Goal: Transaction & Acquisition: Purchase product/service

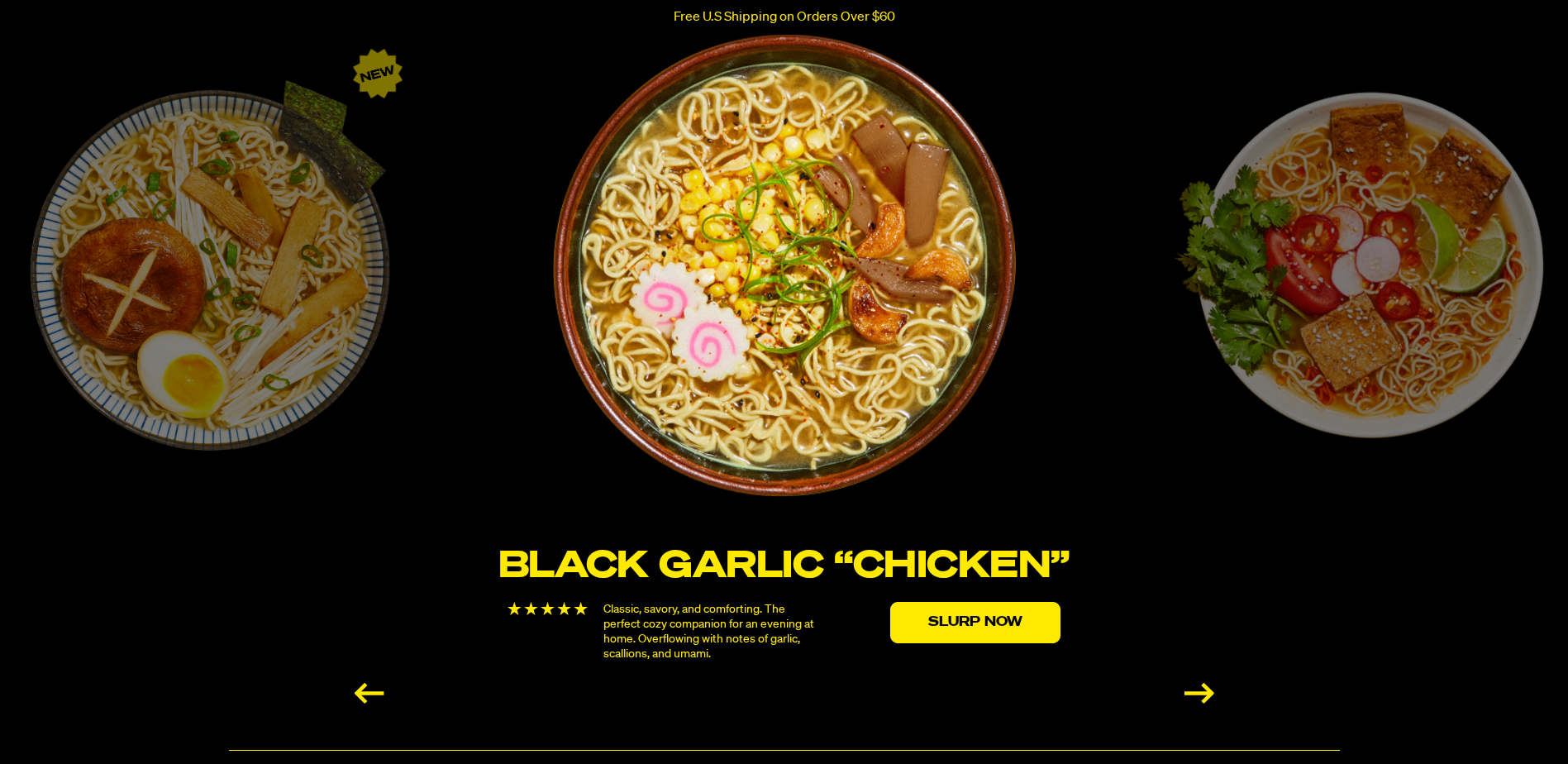
scroll to position [2811, 0]
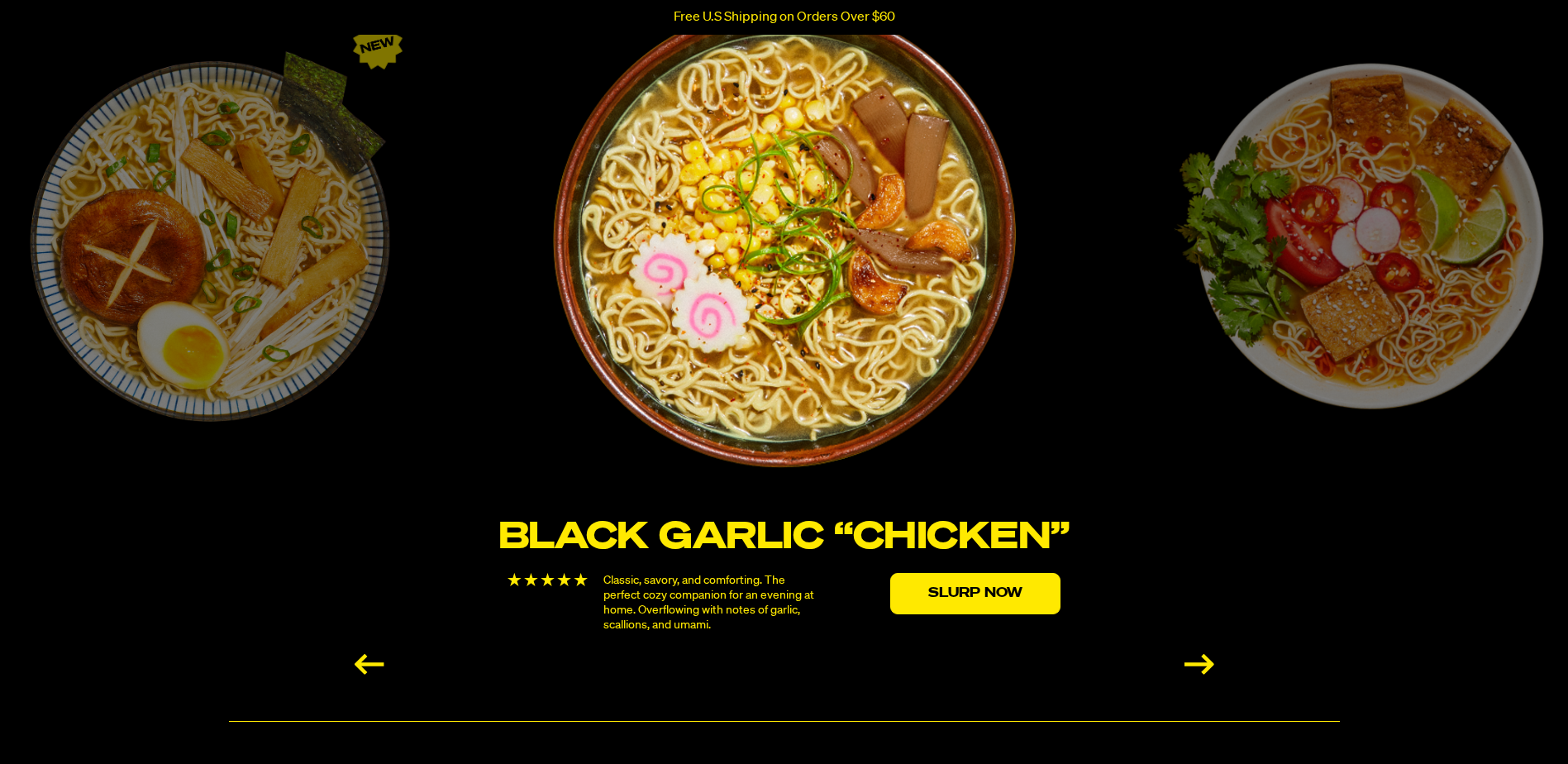
click at [1199, 659] on div "Next slide" at bounding box center [1199, 664] width 29 height 21
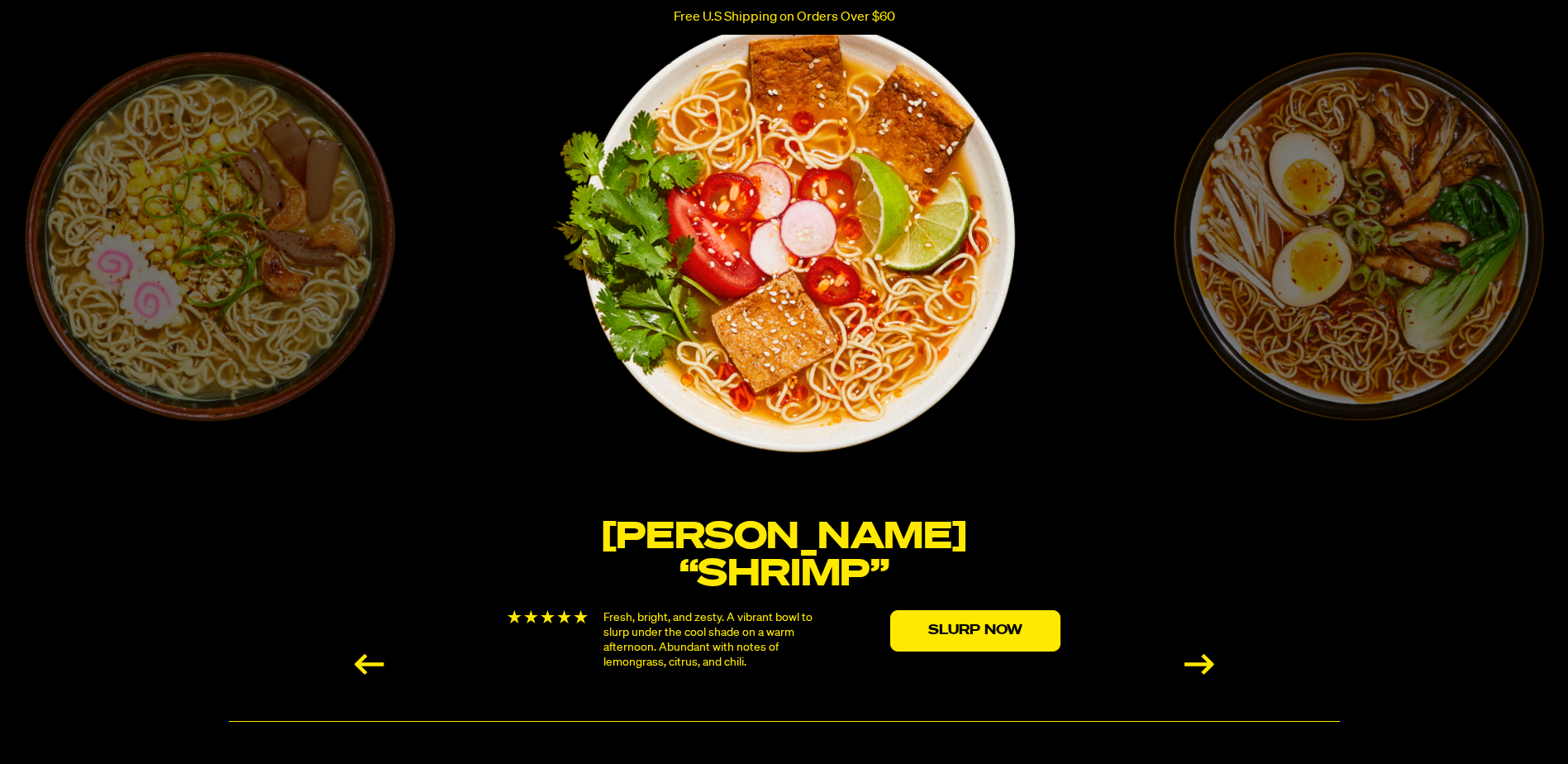
click at [1200, 659] on div "Next slide" at bounding box center [1199, 664] width 29 height 21
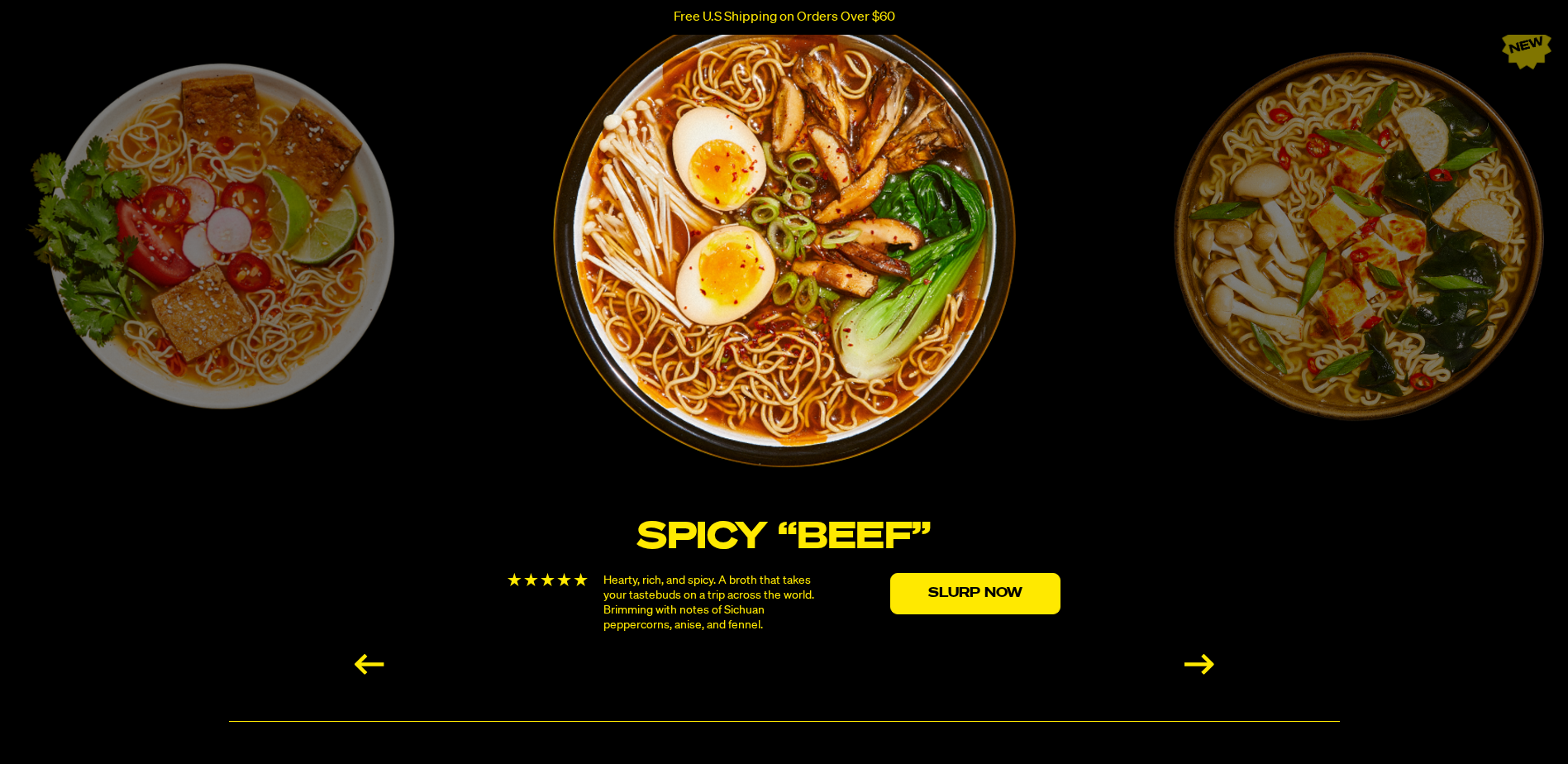
click at [1203, 659] on div "Next slide" at bounding box center [1199, 664] width 29 height 21
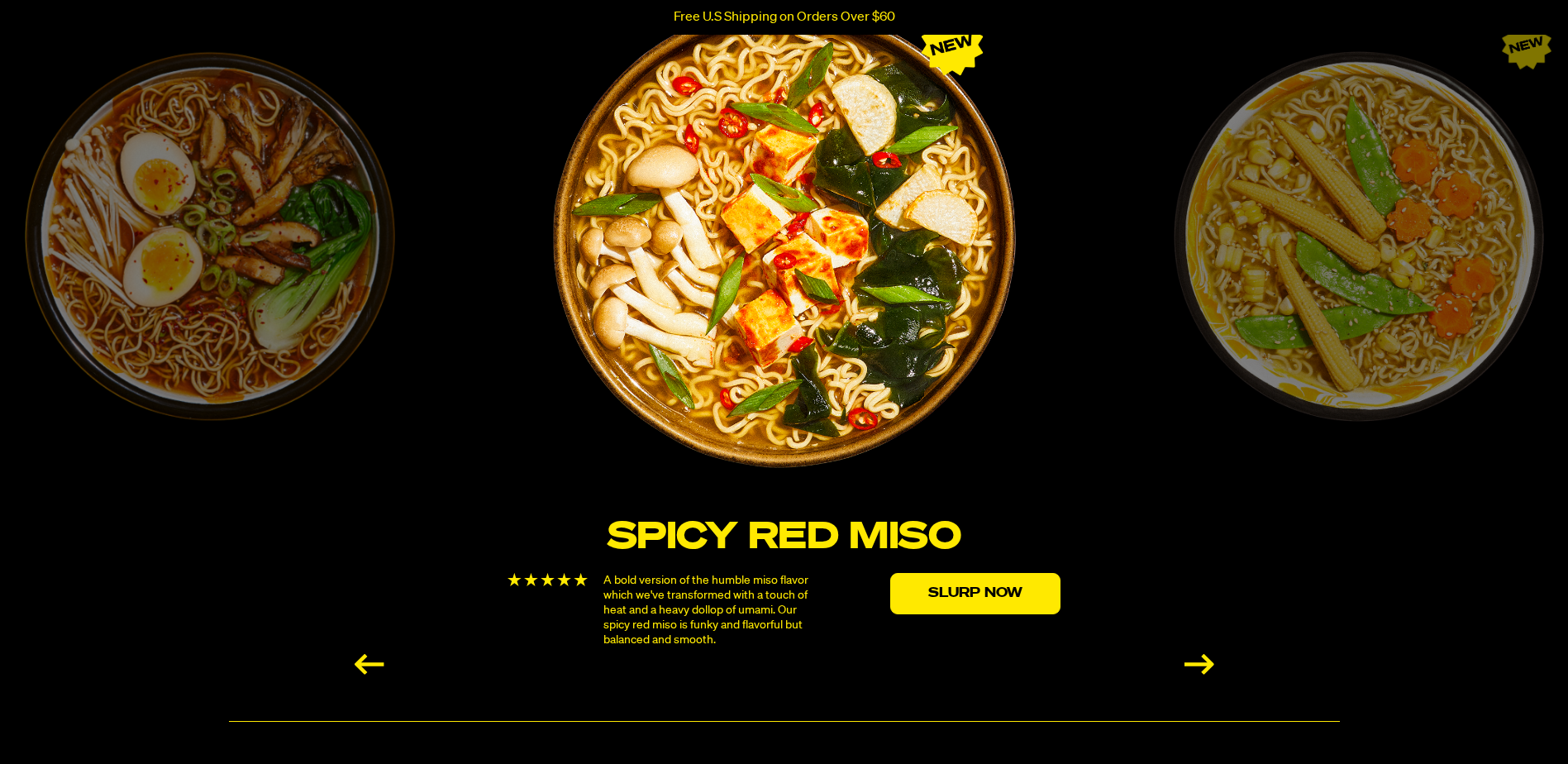
click at [1203, 659] on div "Next slide" at bounding box center [1199, 664] width 29 height 21
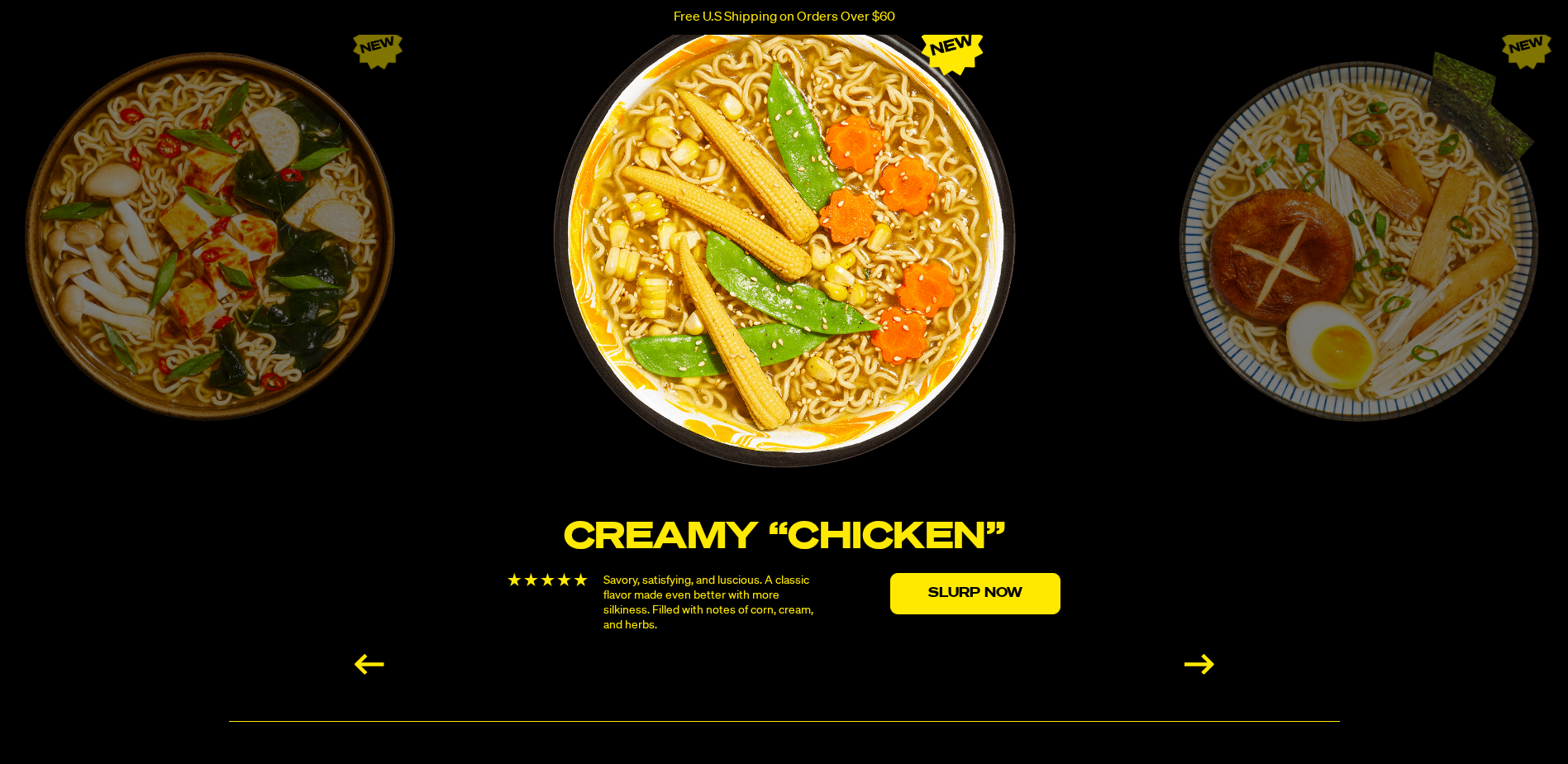
click at [1203, 664] on div "Next slide" at bounding box center [1199, 664] width 29 height 21
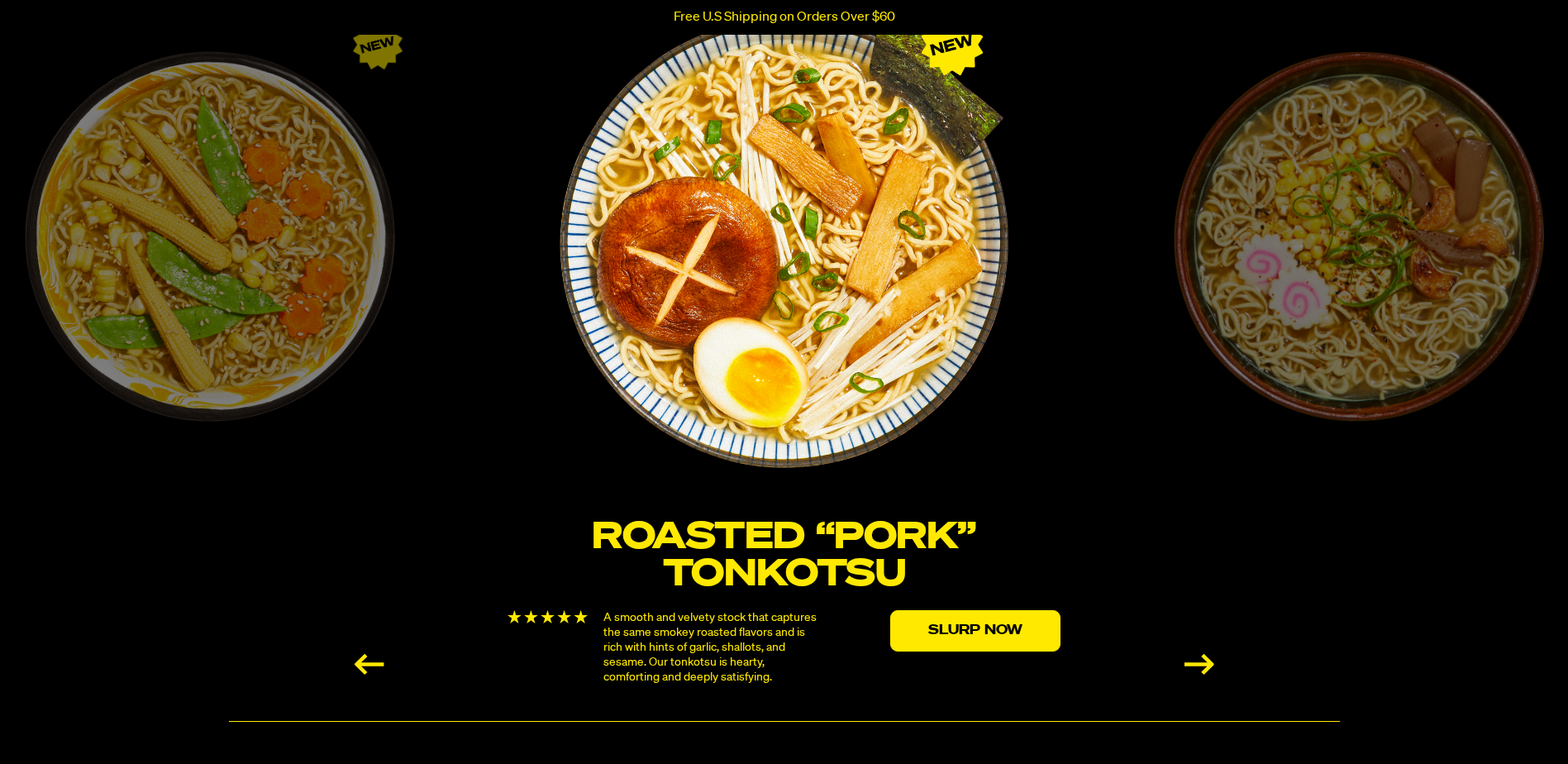
click at [1204, 666] on div "Next slide" at bounding box center [1199, 664] width 29 height 21
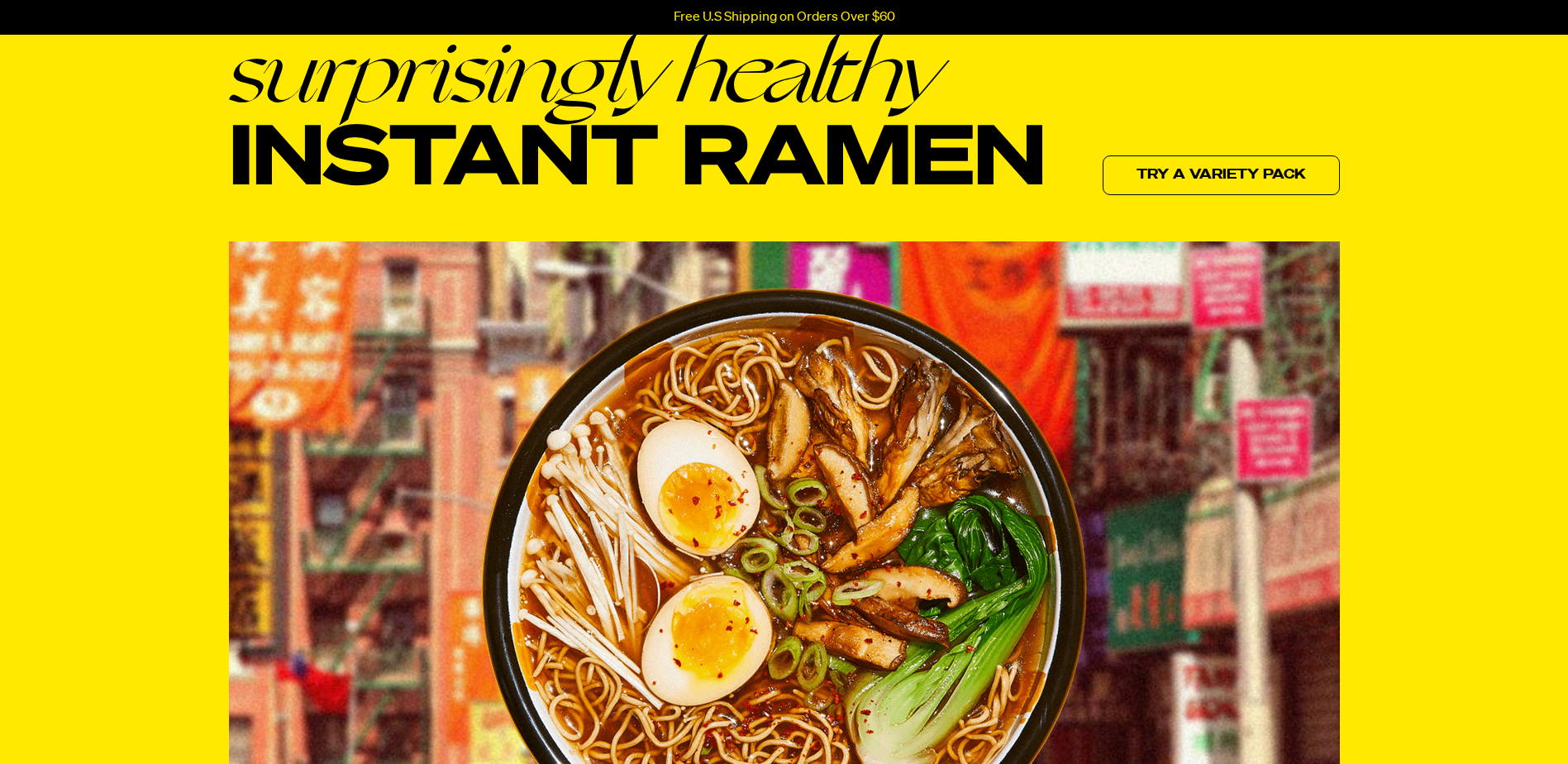
scroll to position [0, 0]
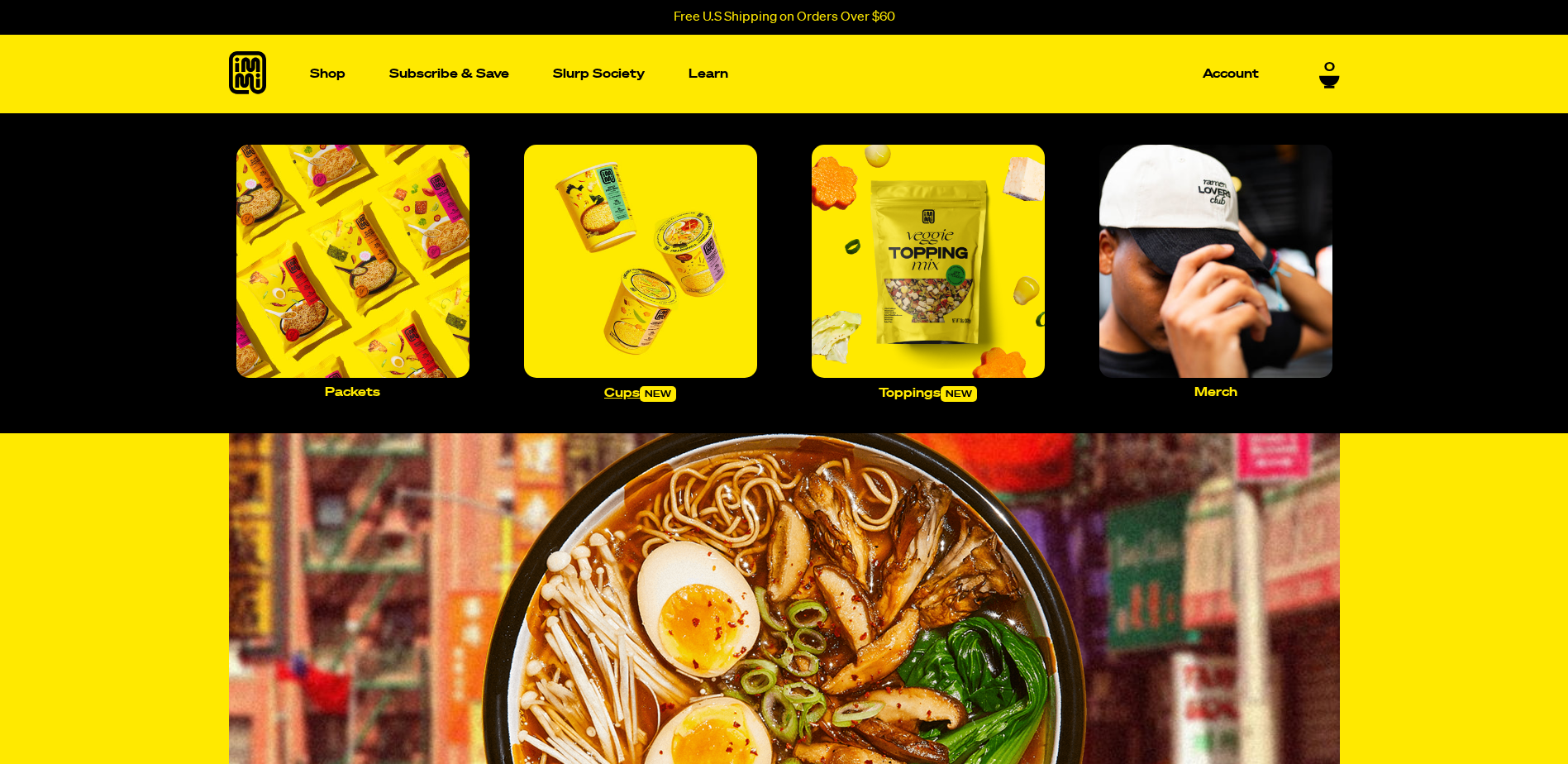
click at [629, 388] on p "Cups new" at bounding box center [640, 393] width 72 height 16
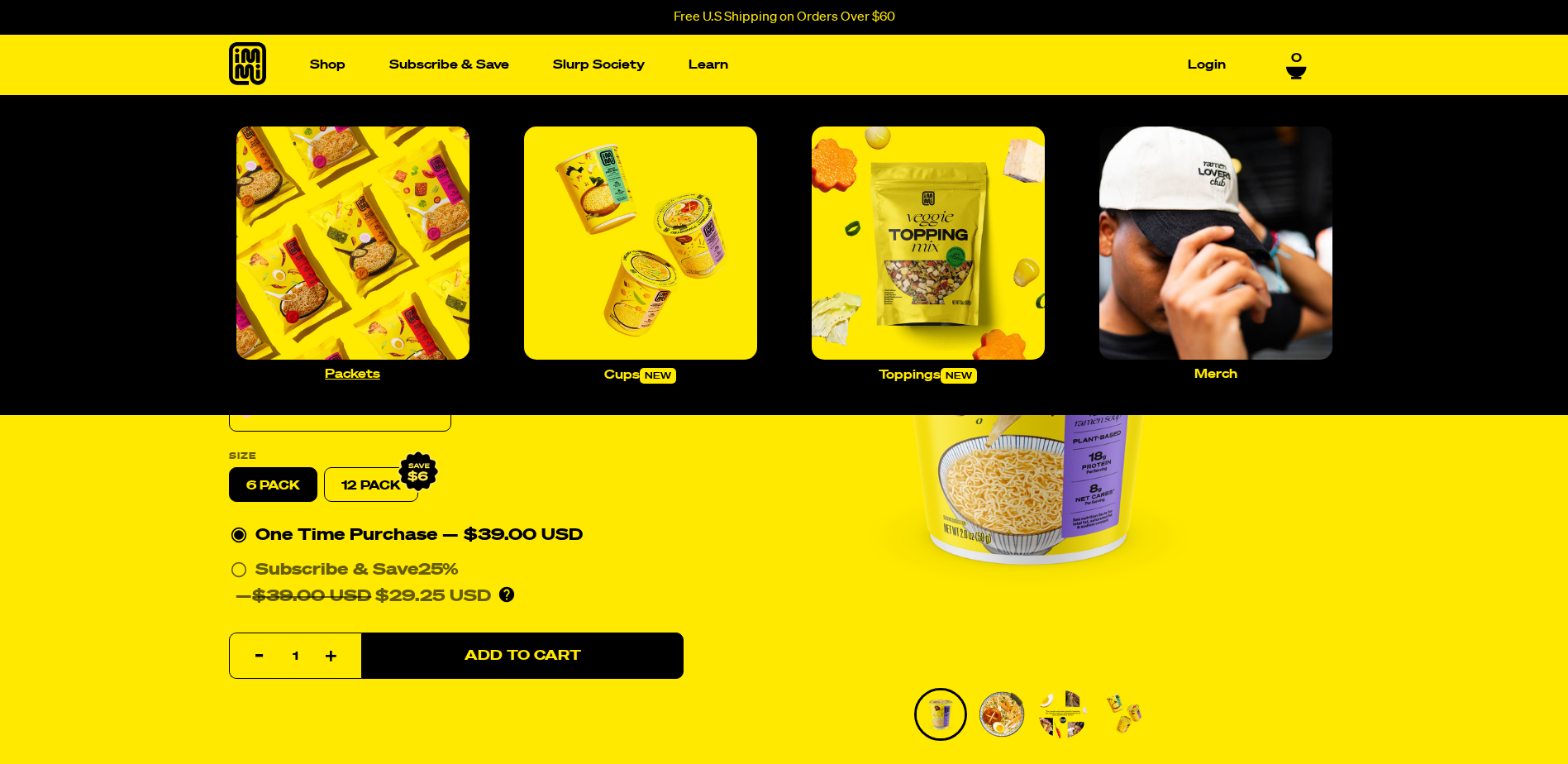
click at [368, 274] on img "Main navigation" at bounding box center [352, 243] width 233 height 233
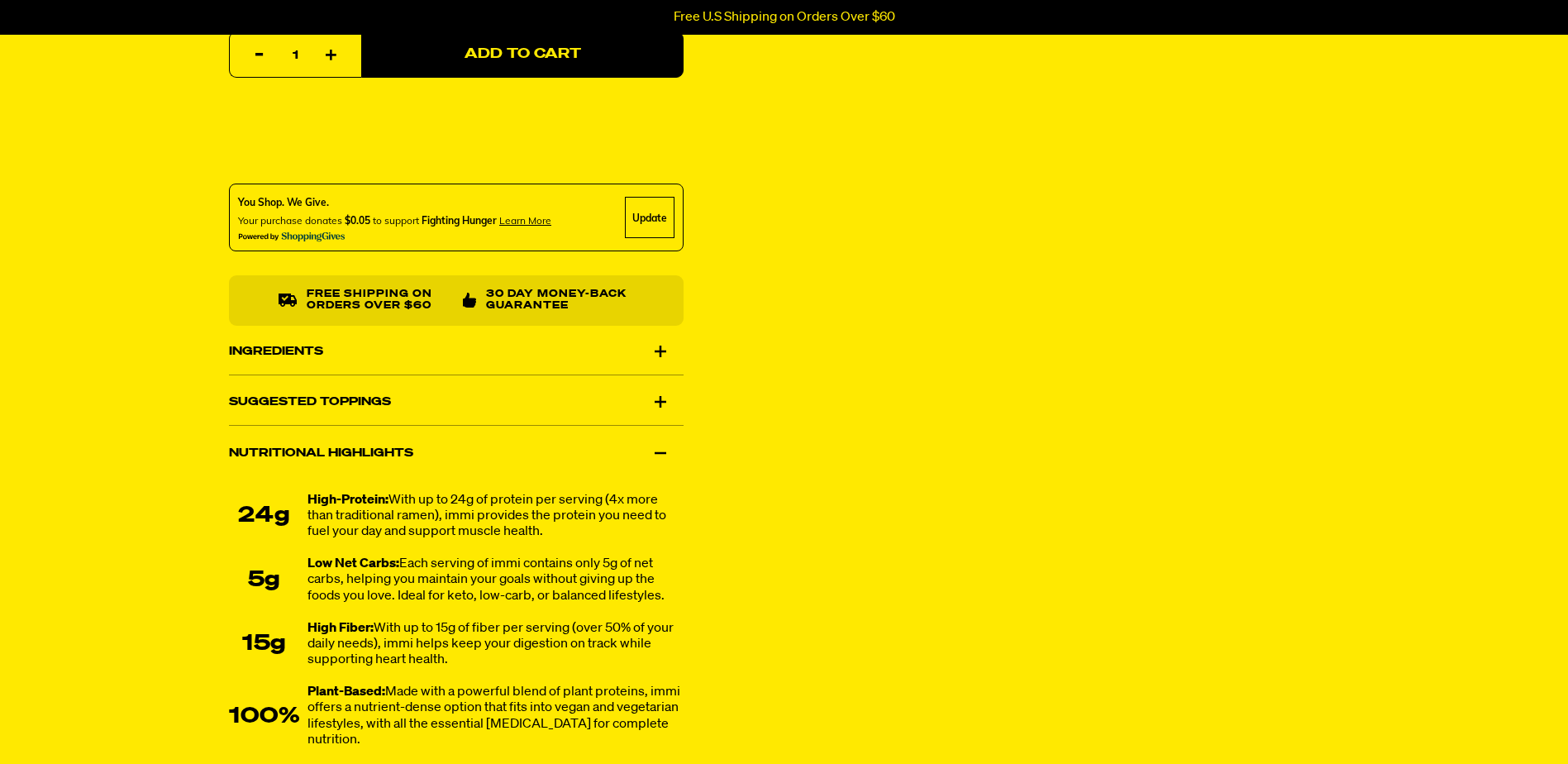
scroll to position [909, 0]
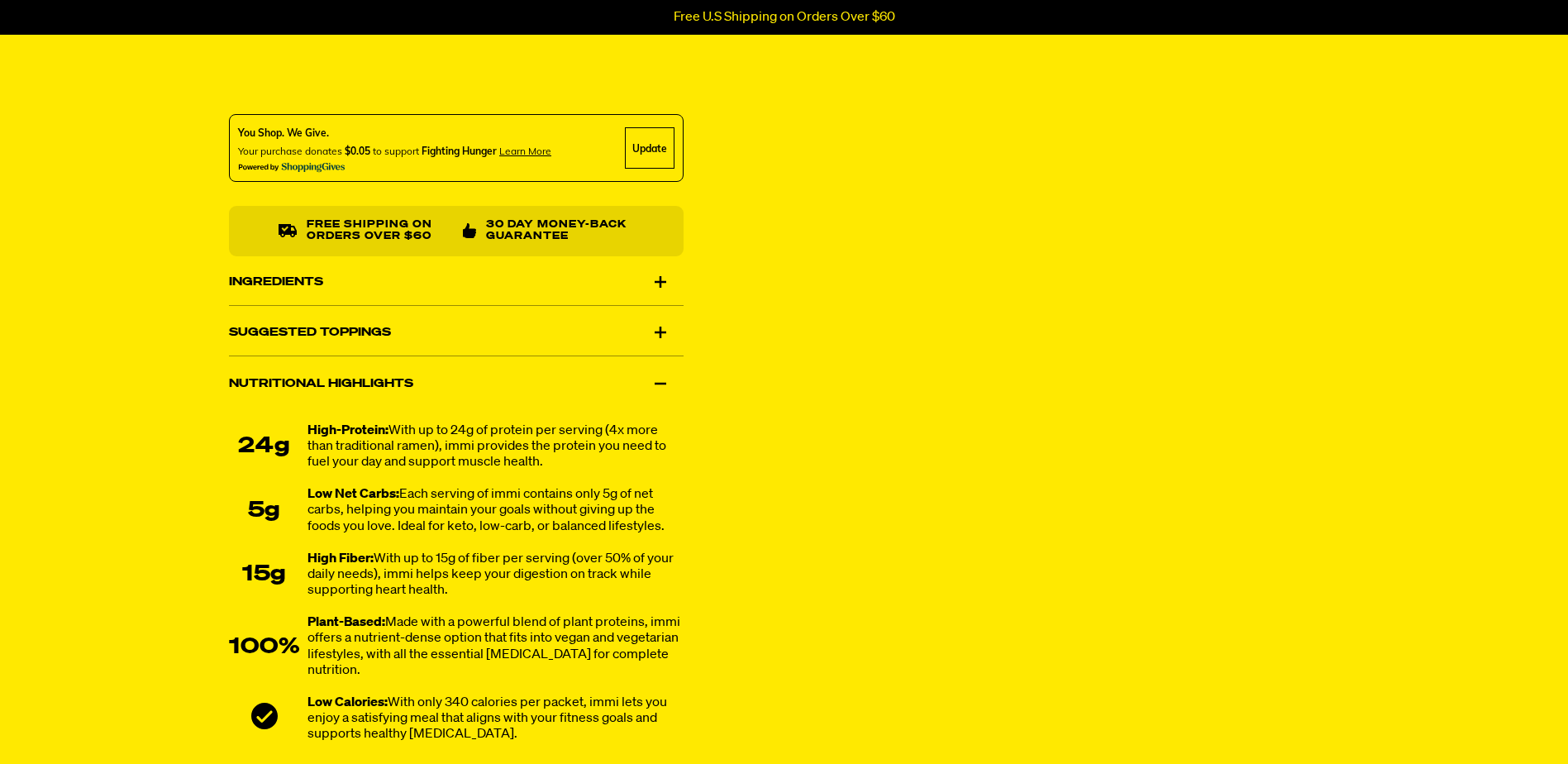
click at [662, 329] on div "Suggested Toppings" at bounding box center [455, 332] width 455 height 46
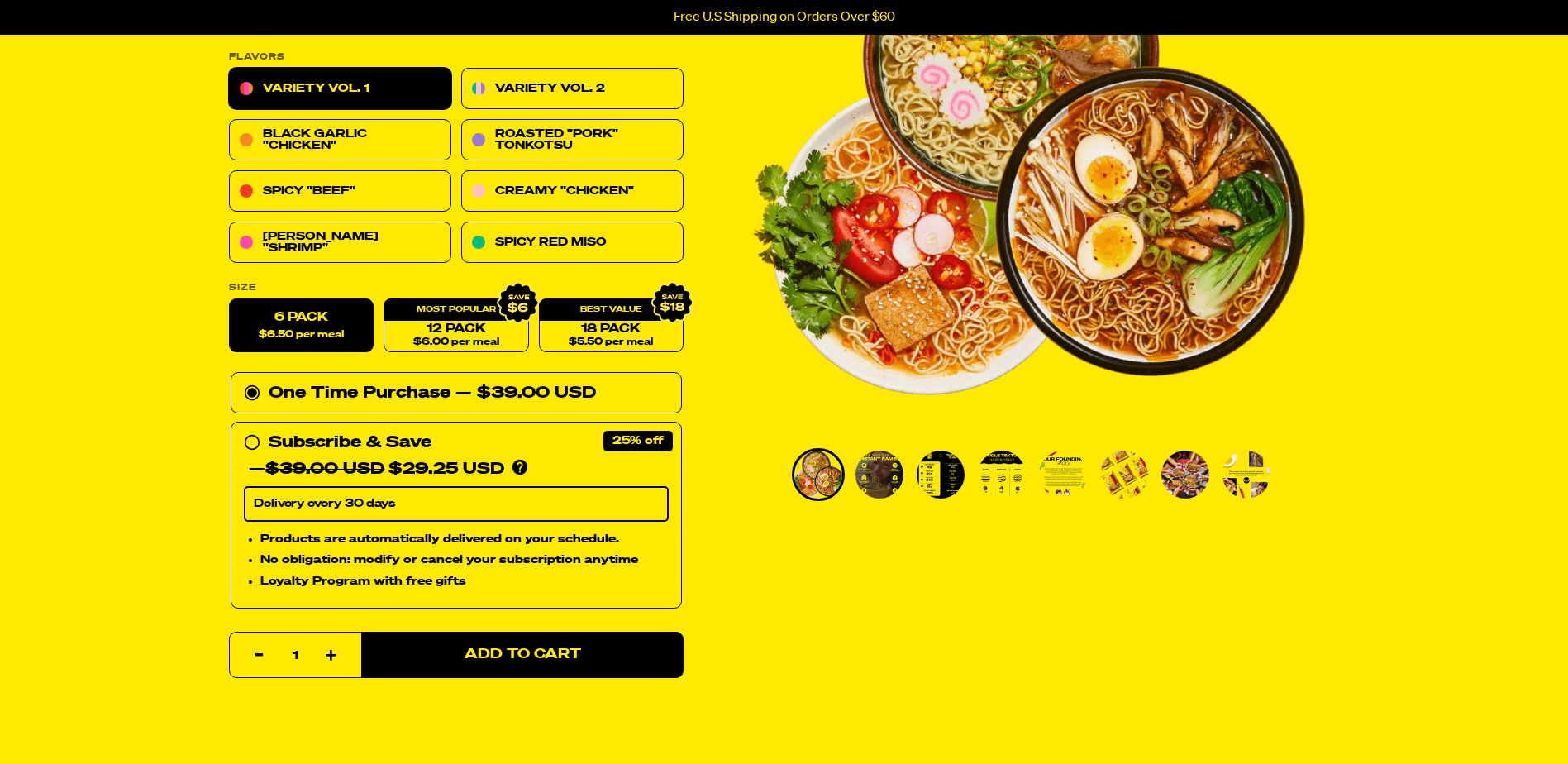
scroll to position [248, 0]
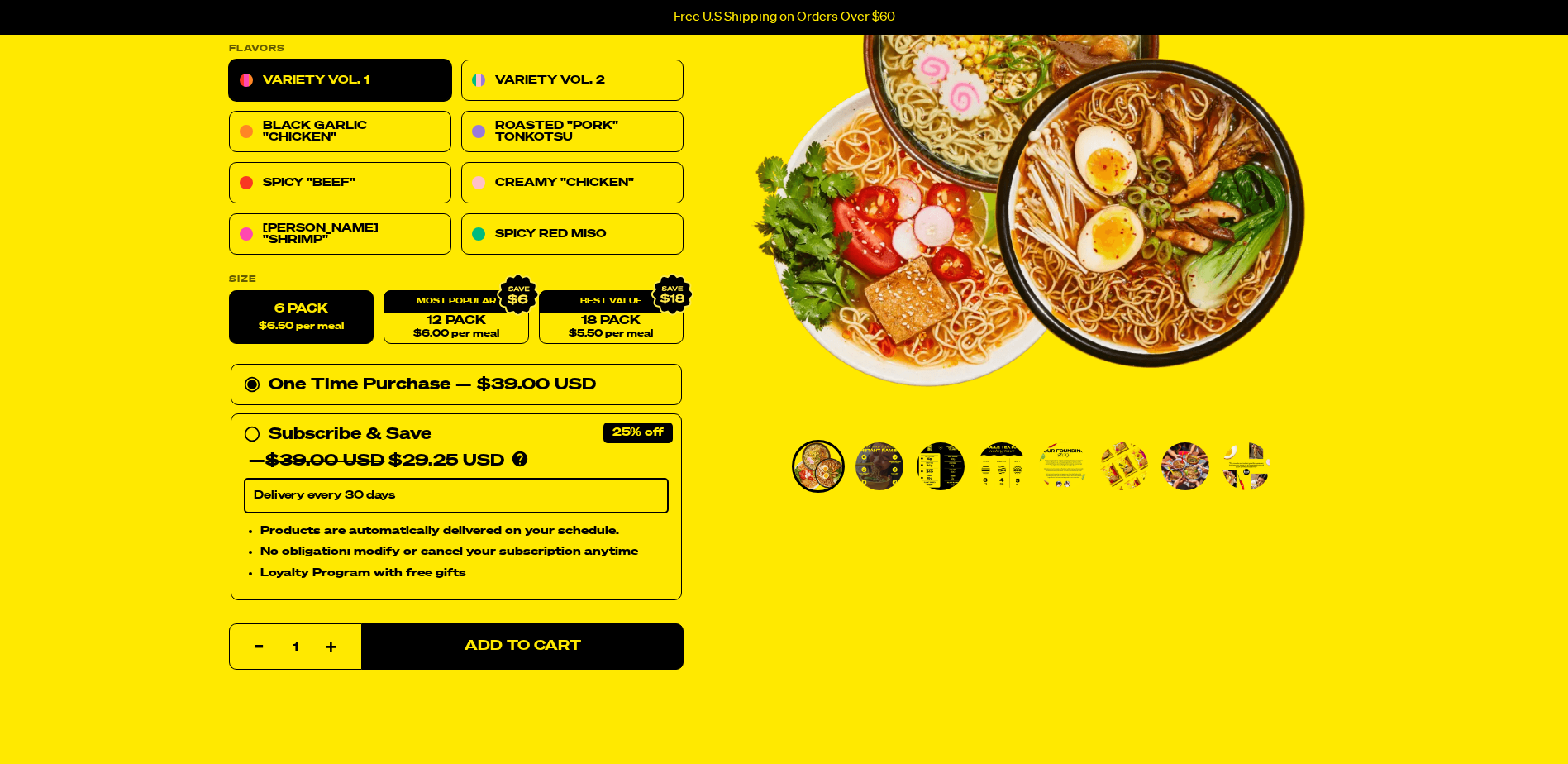
click at [886, 458] on img "Go to slide 2" at bounding box center [879, 466] width 48 height 48
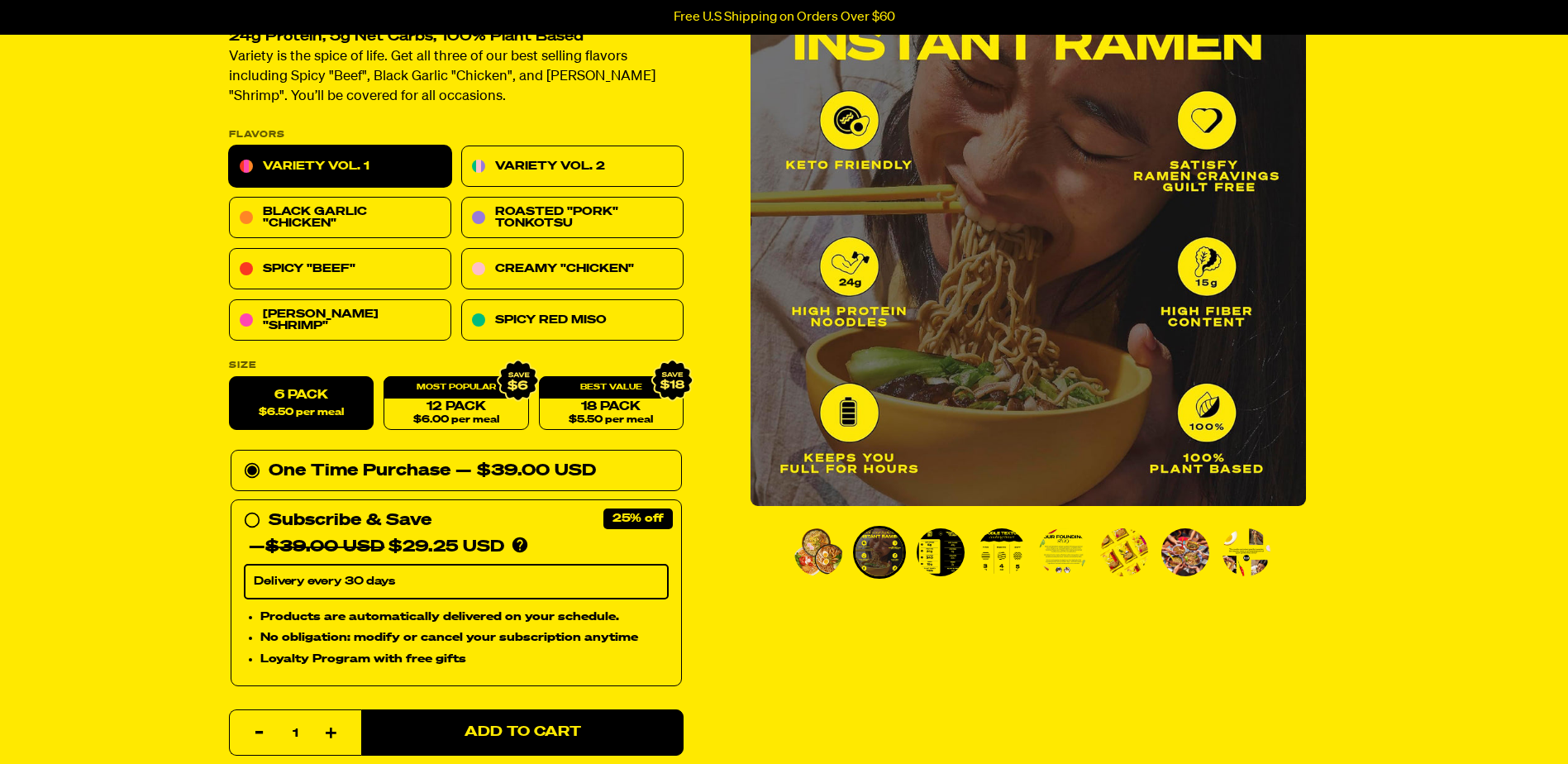
scroll to position [82, 0]
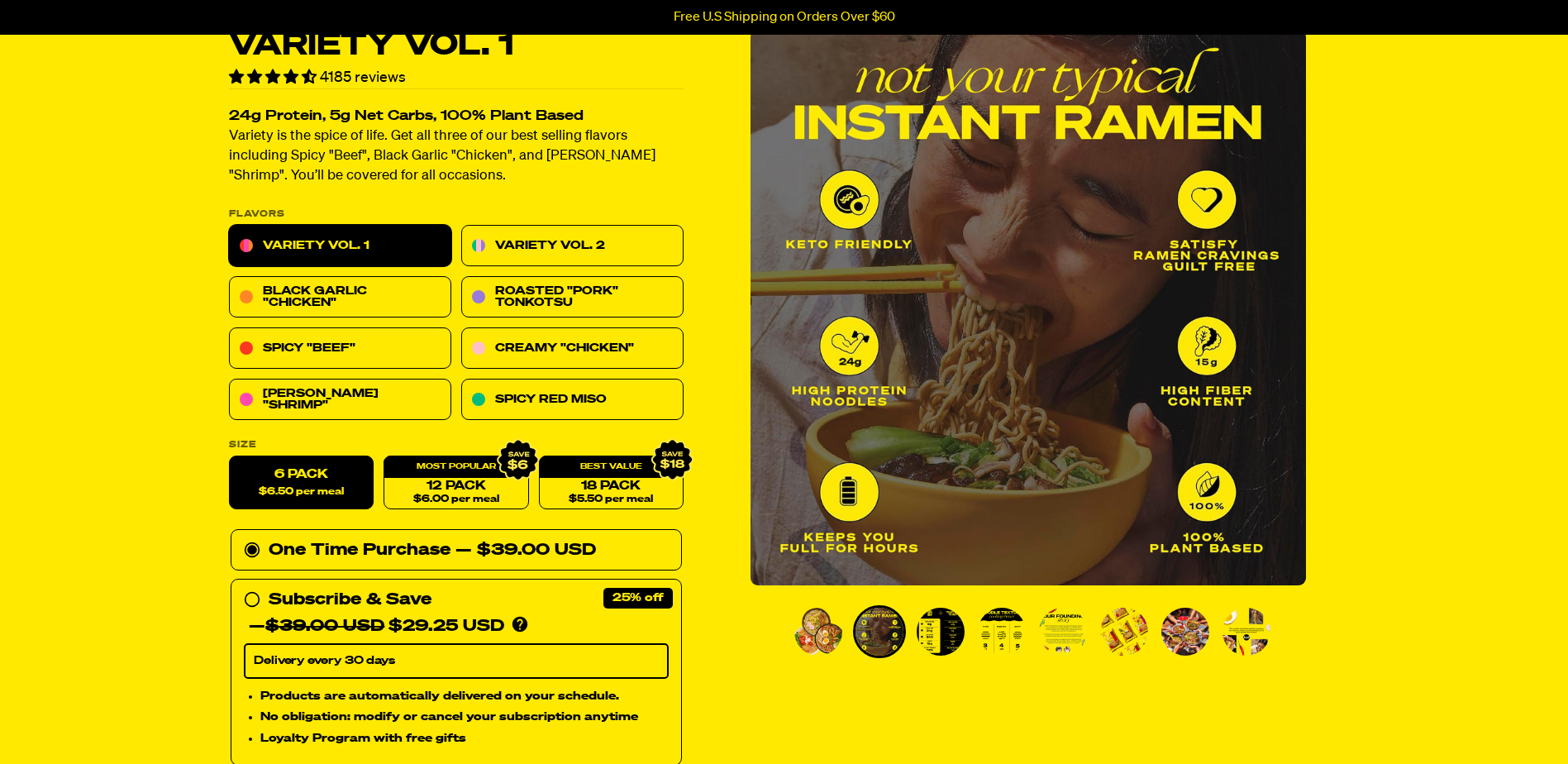
click at [949, 630] on img "Go to slide 3" at bounding box center [940, 631] width 48 height 48
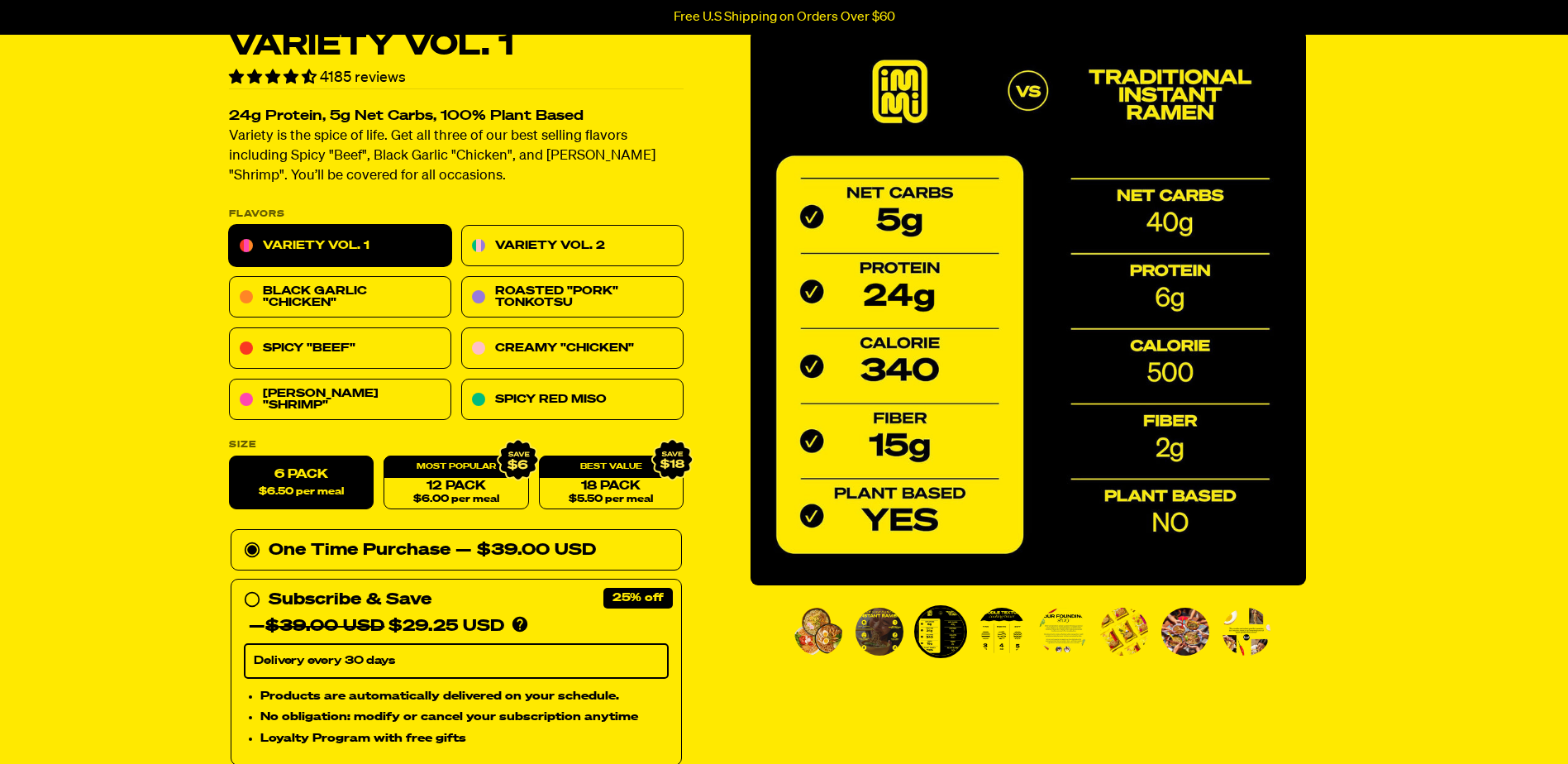
click at [1004, 634] on img "Go to slide 4" at bounding box center [1002, 631] width 48 height 48
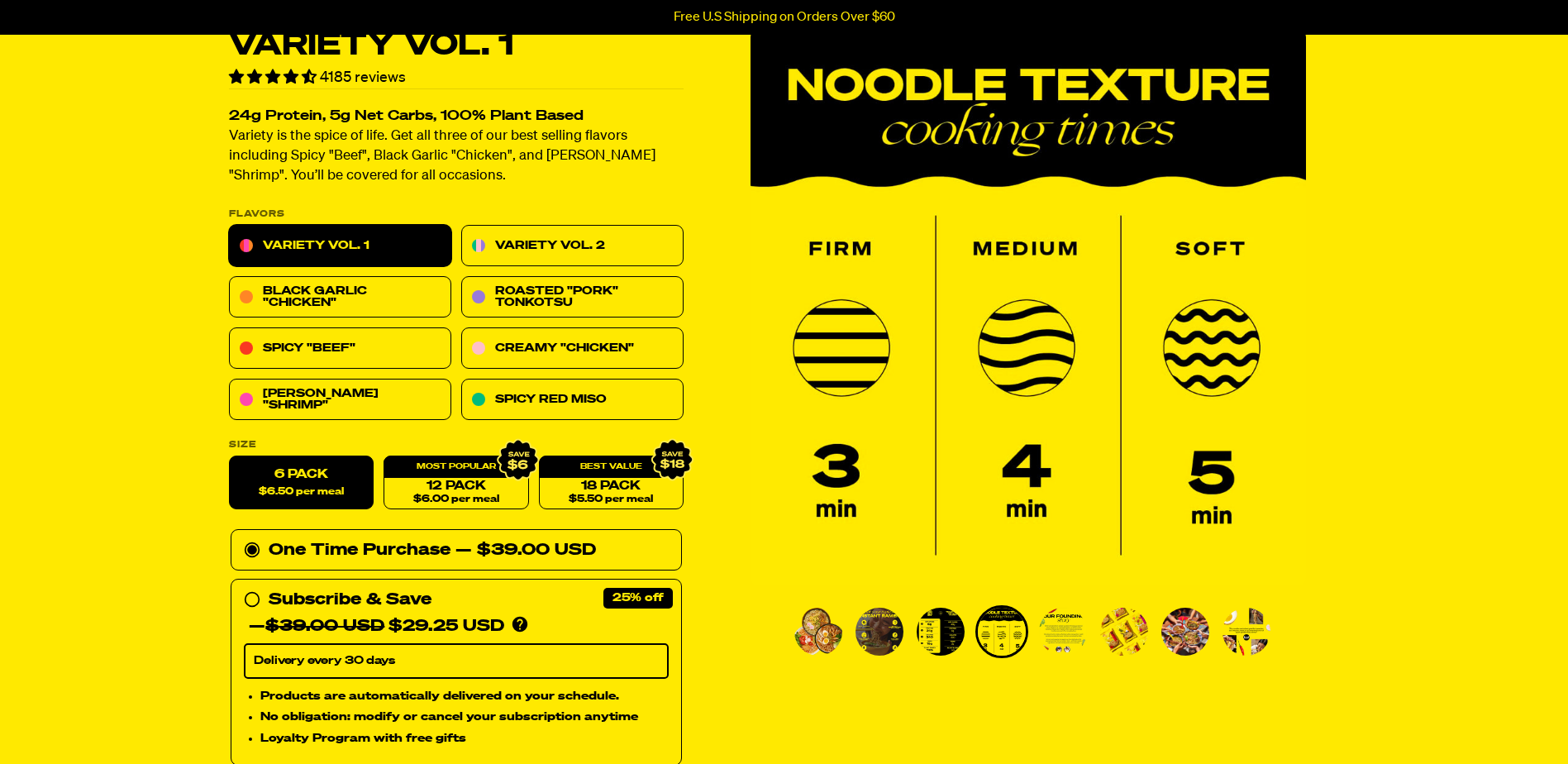
click at [1069, 639] on img "Go to slide 5" at bounding box center [1062, 631] width 48 height 48
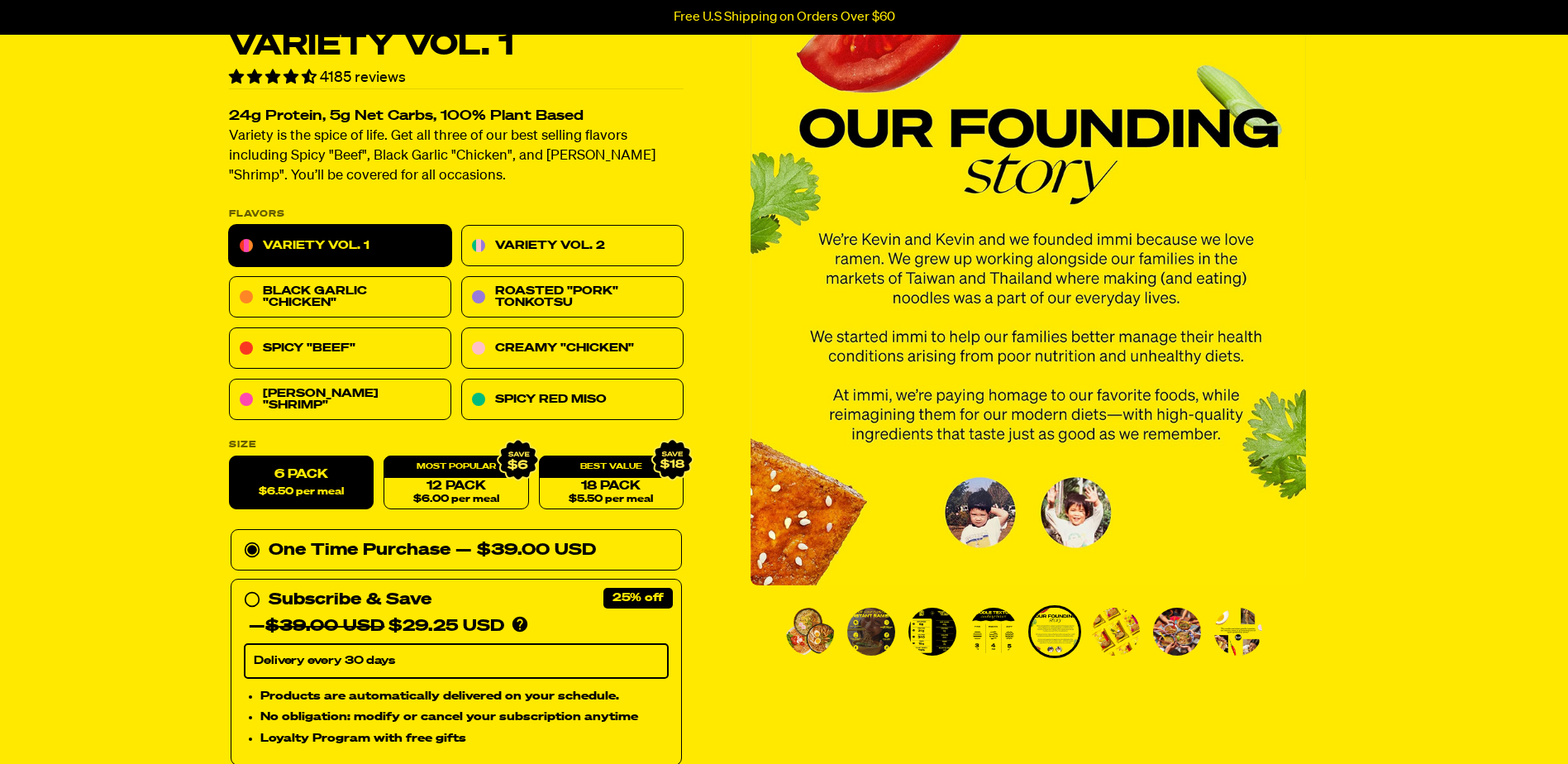
click at [1108, 630] on img "Go to slide 6" at bounding box center [1115, 631] width 48 height 48
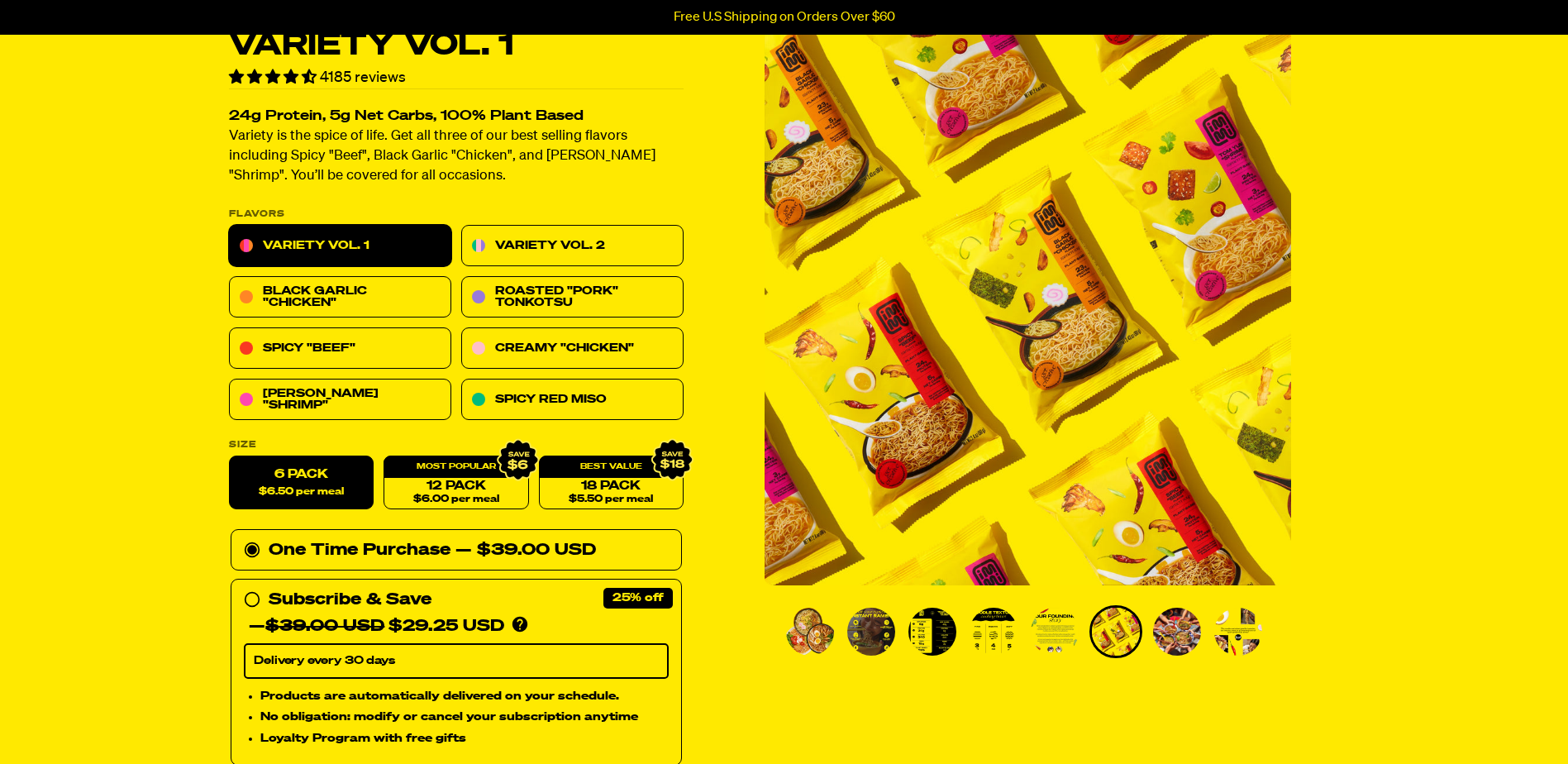
click at [1179, 629] on img "Go to slide 7" at bounding box center [1176, 631] width 48 height 48
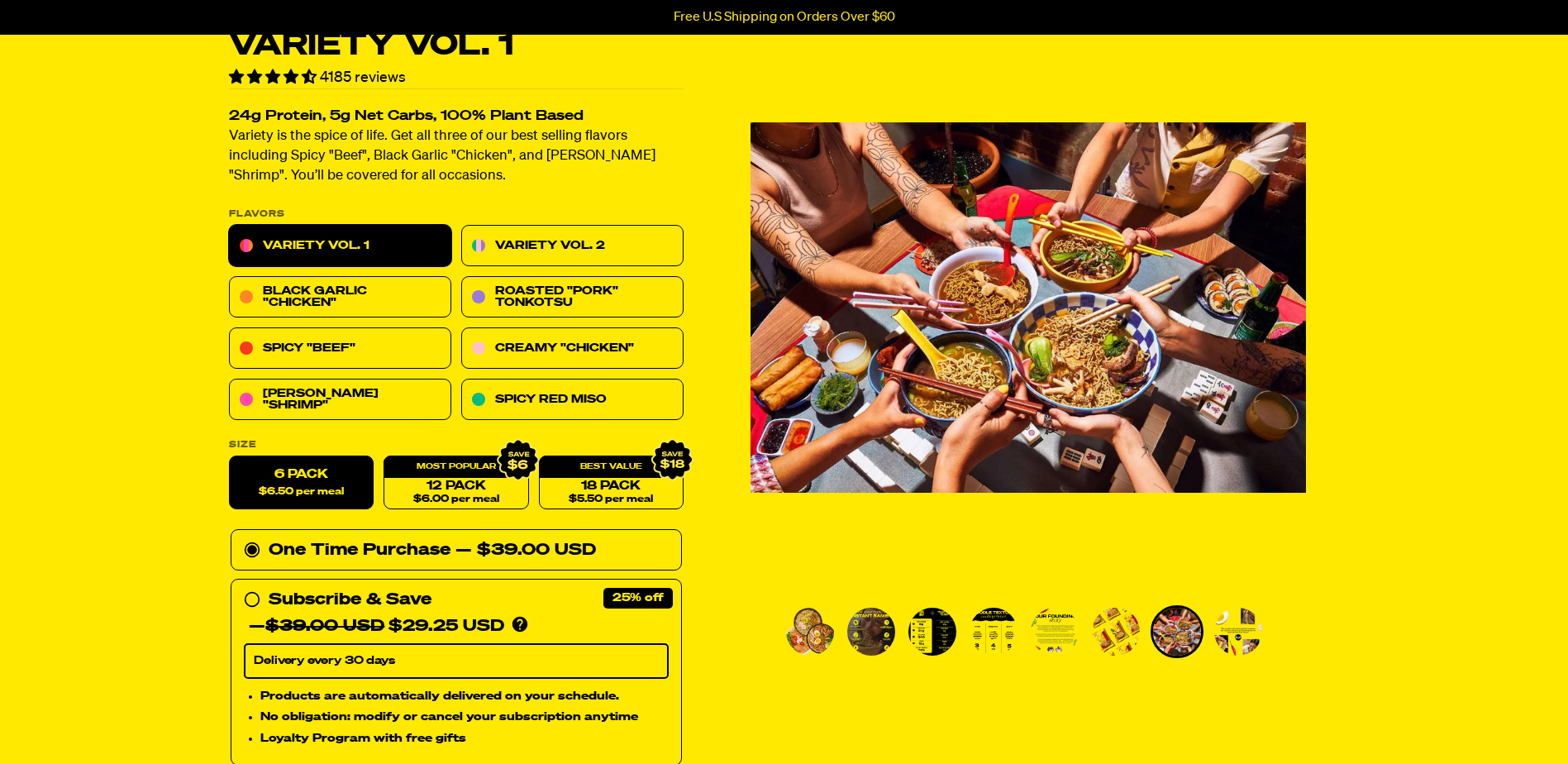
click at [1252, 633] on img "Go to slide 8" at bounding box center [1238, 631] width 48 height 48
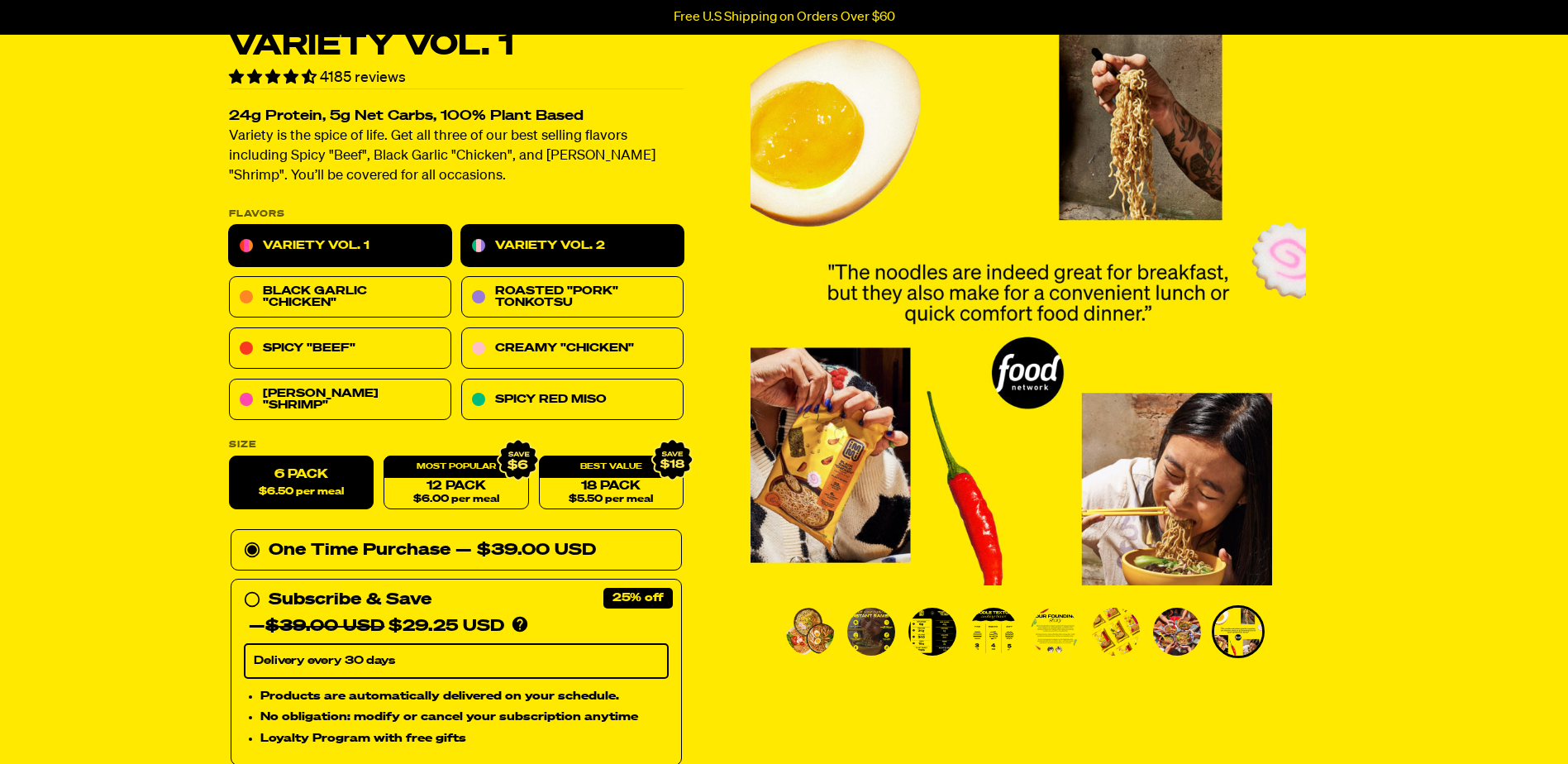
click at [553, 235] on link "Variety Vol. 2" at bounding box center [572, 246] width 223 height 41
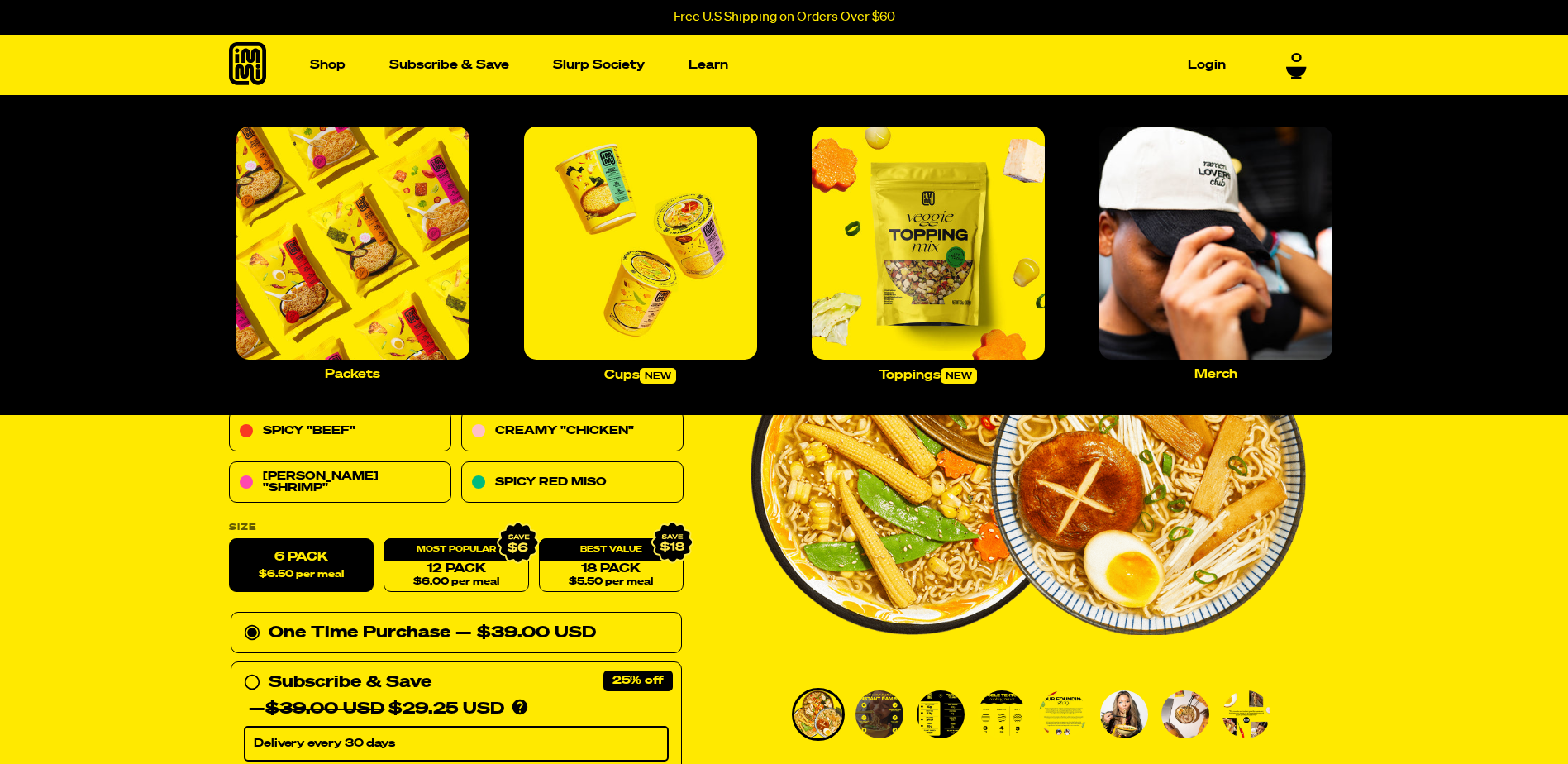
click at [954, 259] on img "Main navigation" at bounding box center [928, 243] width 233 height 233
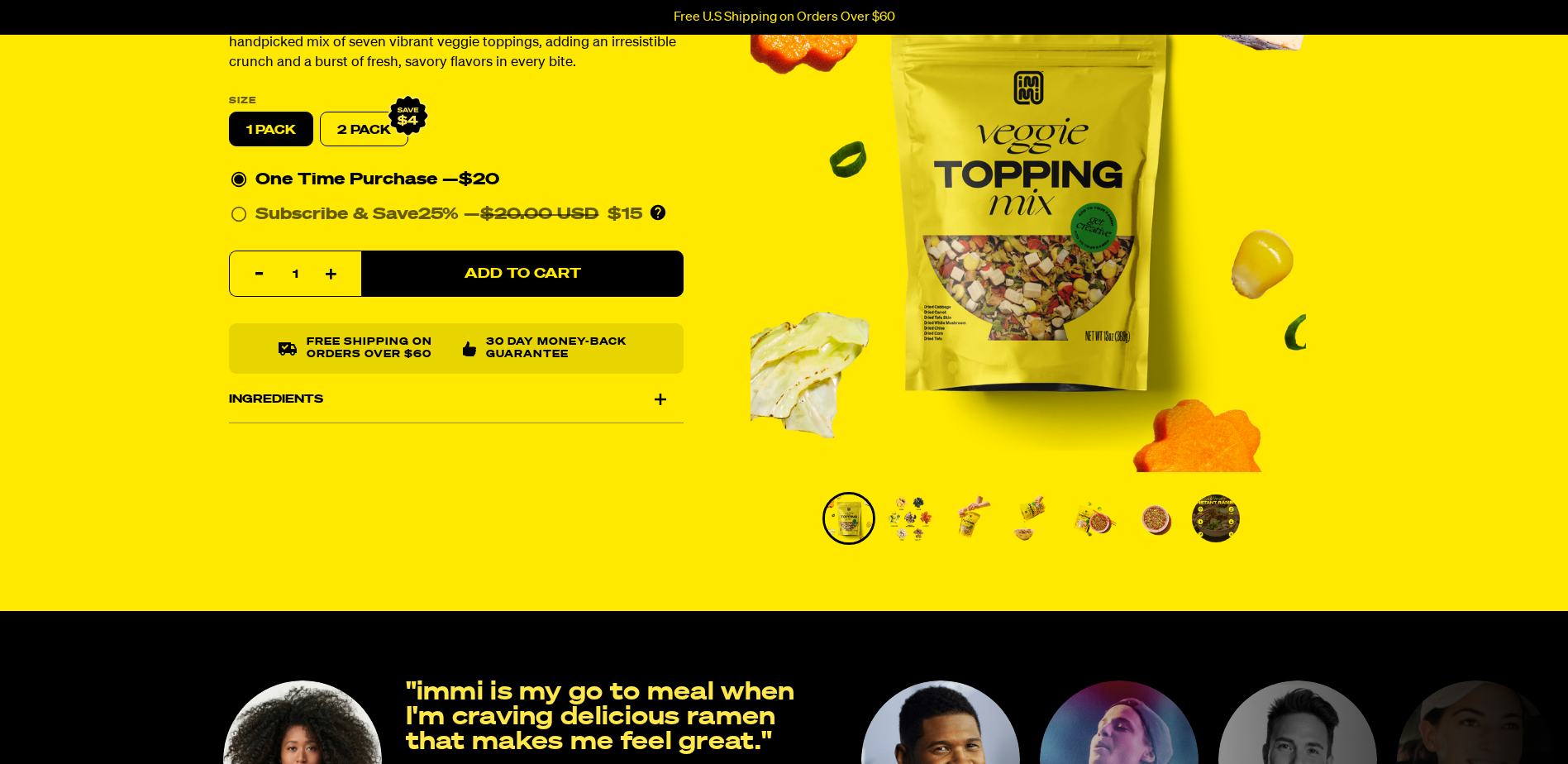
scroll to position [248, 0]
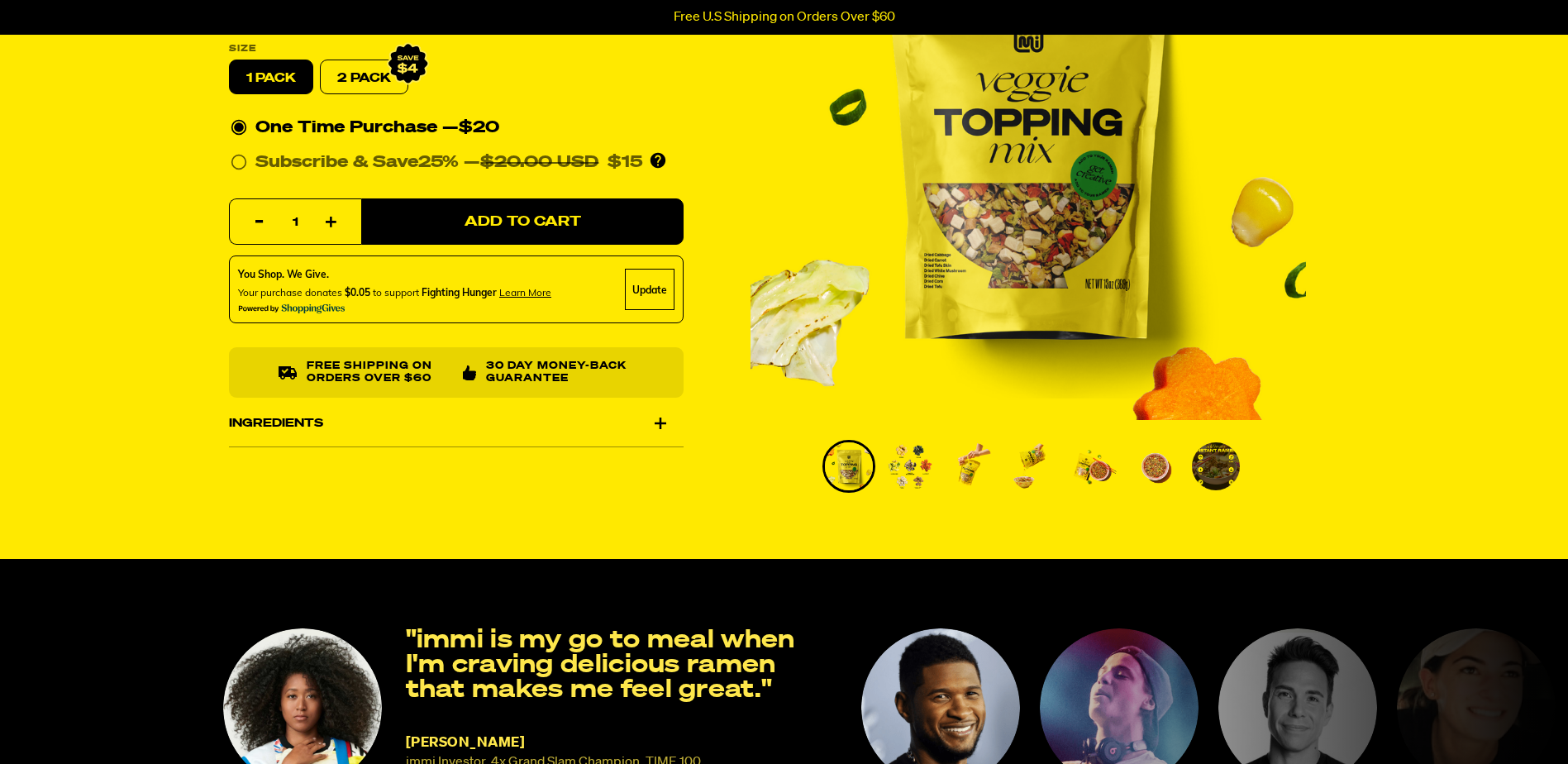
click at [912, 468] on img "Go to slide 2" at bounding box center [910, 466] width 48 height 48
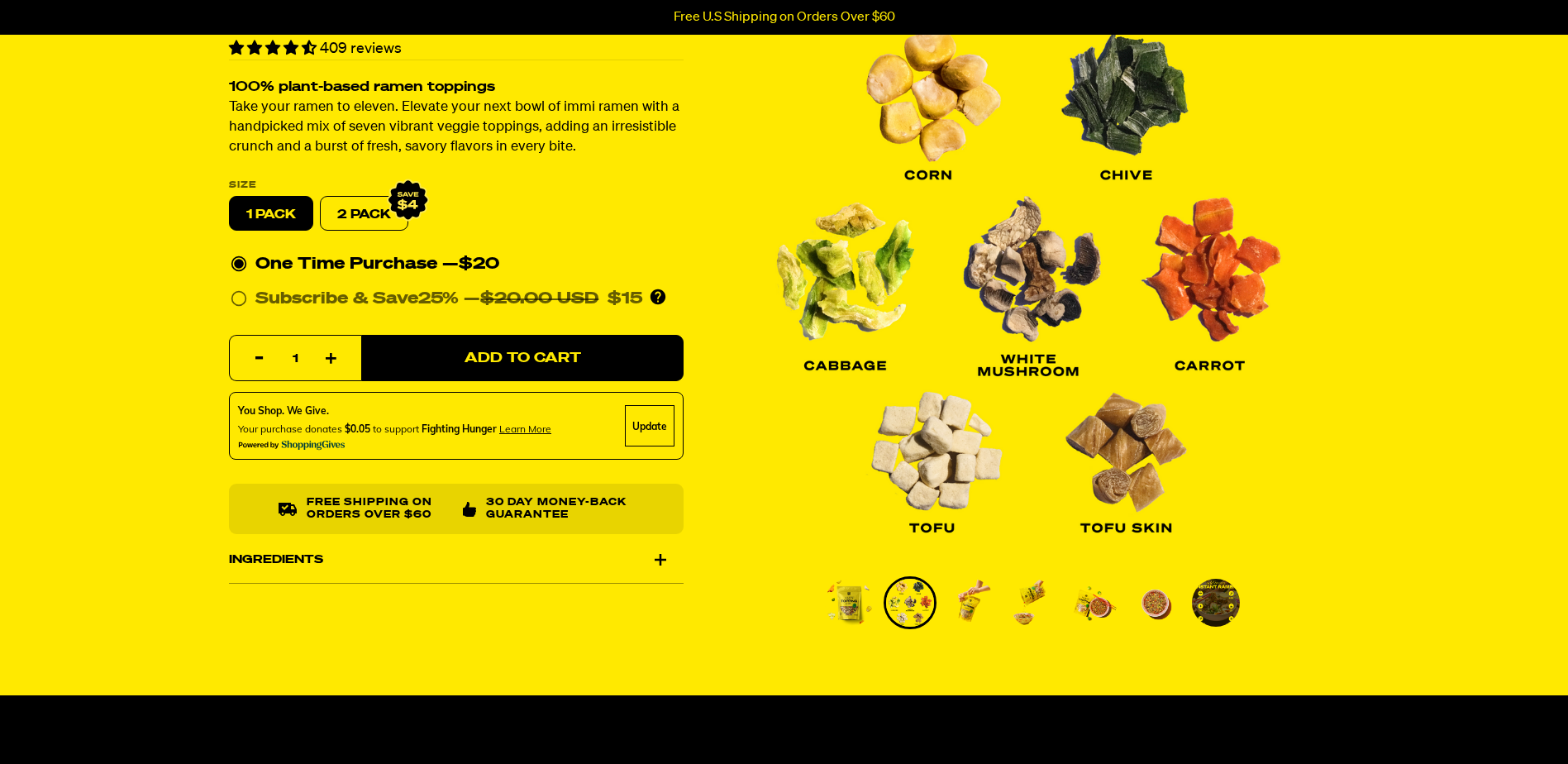
scroll to position [82, 0]
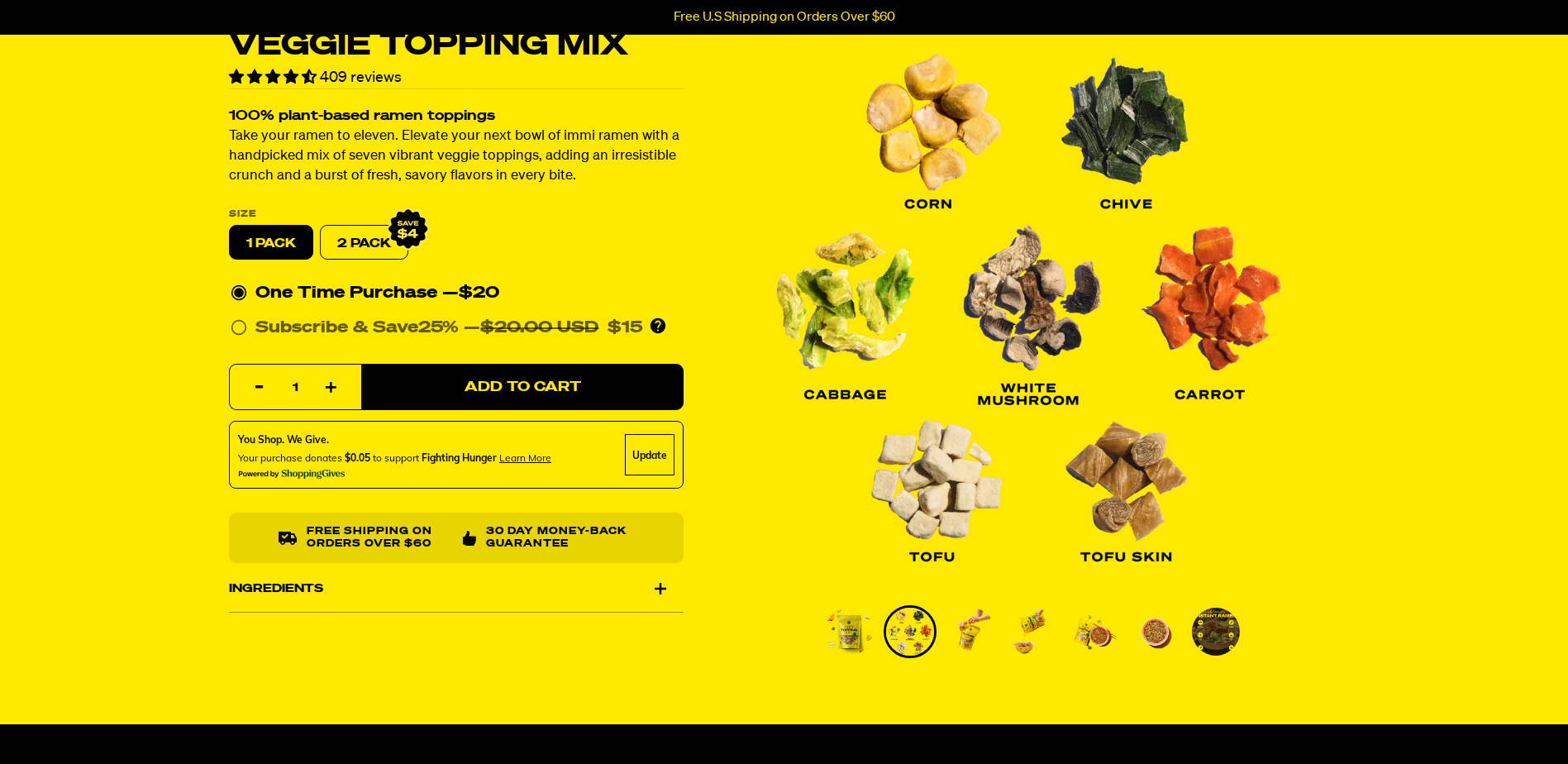
click at [973, 637] on img "Go to slide 3" at bounding box center [971, 631] width 48 height 48
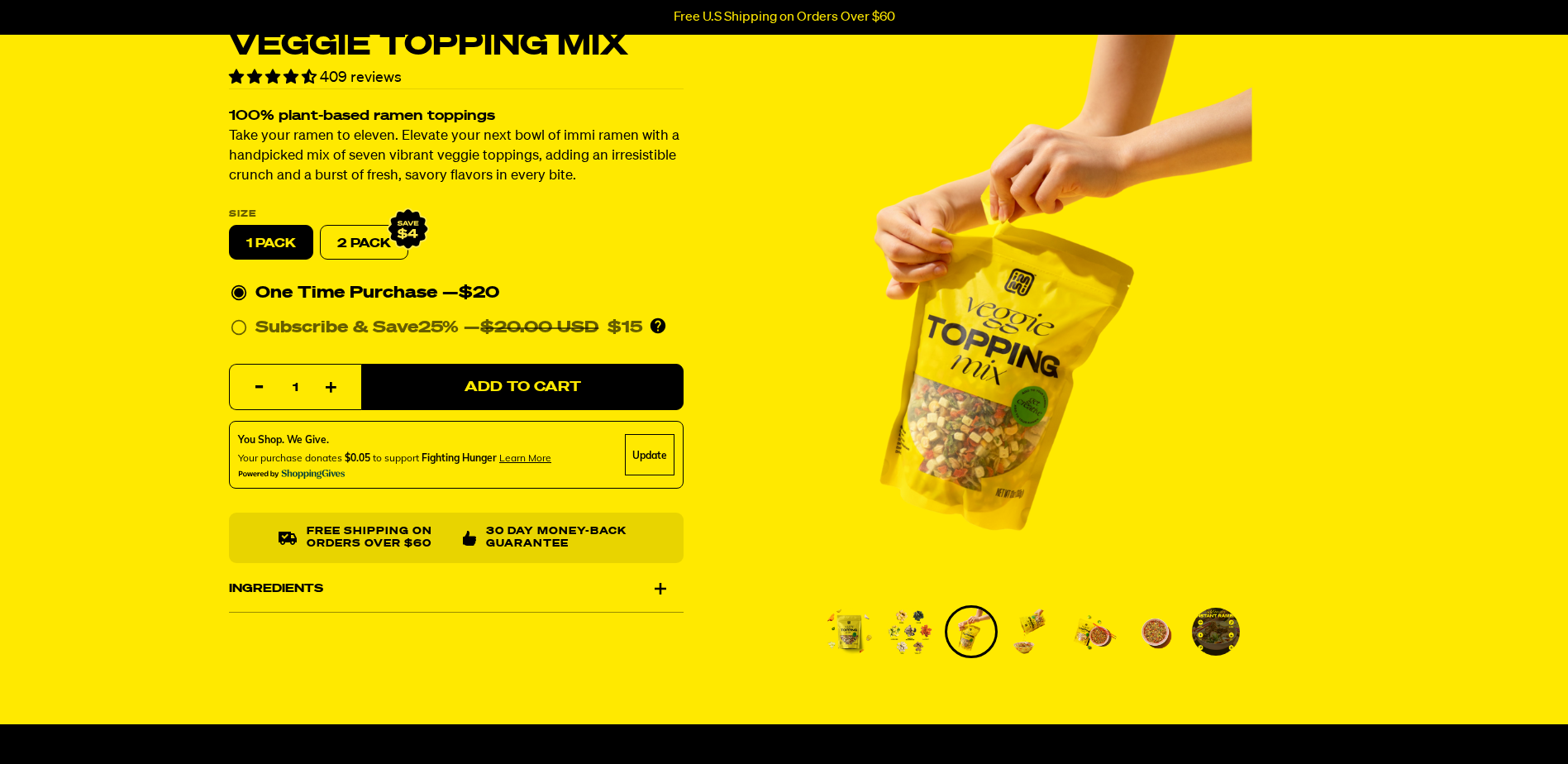
click at [1027, 637] on img "Go to slide 4" at bounding box center [1032, 631] width 48 height 48
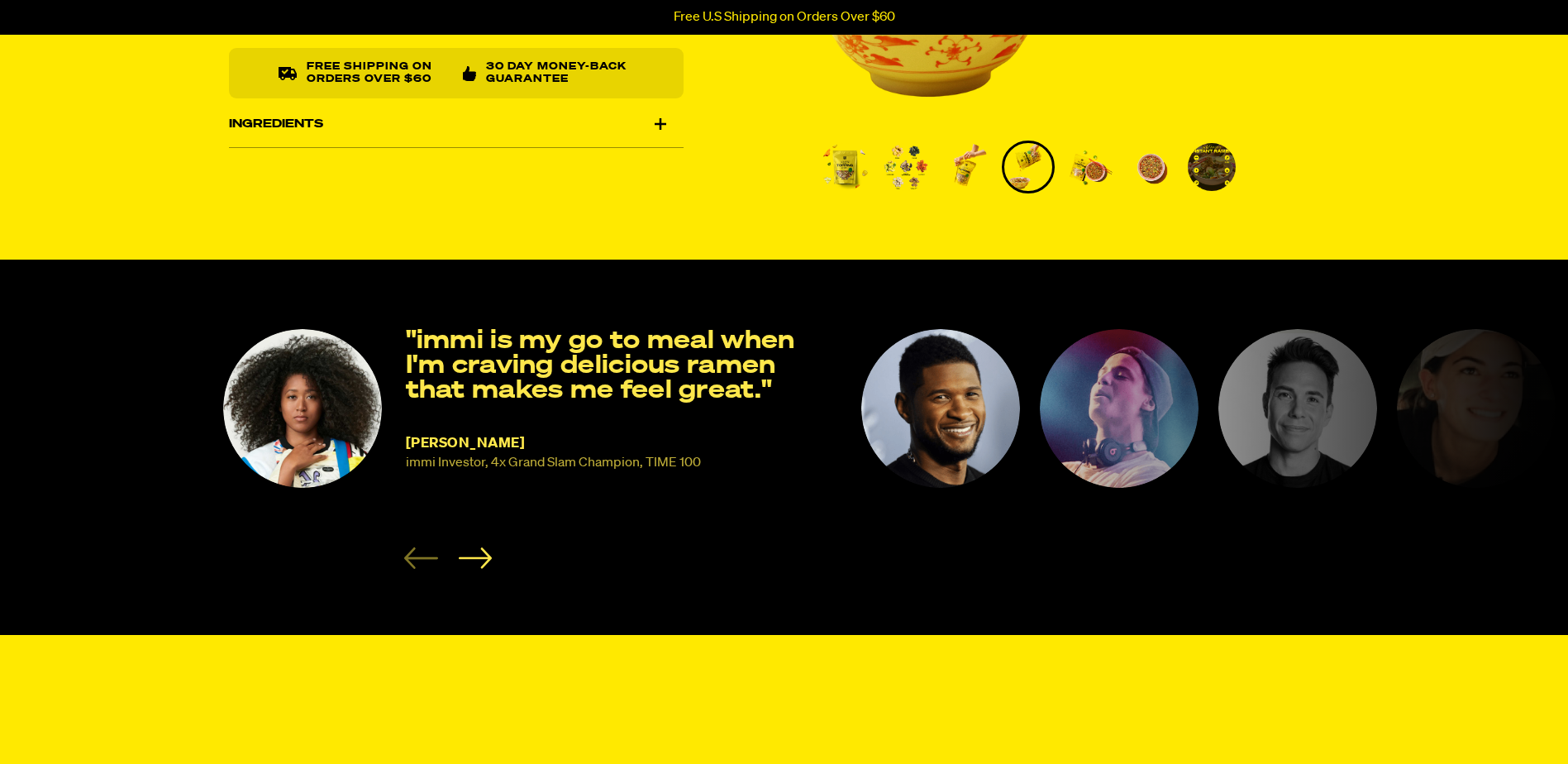
scroll to position [579, 0]
